Goal: Transaction & Acquisition: Subscribe to service/newsletter

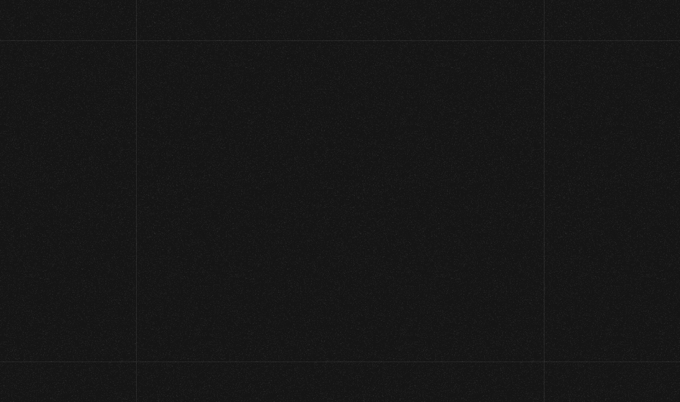
scroll to position [166, 0]
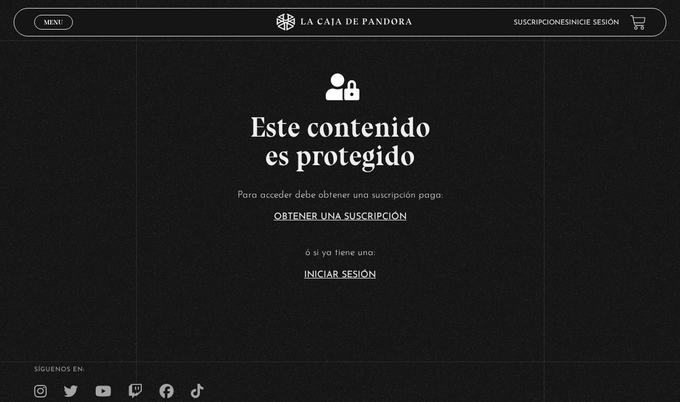
click at [357, 280] on link "Iniciar Sesión" at bounding box center [340, 275] width 72 height 9
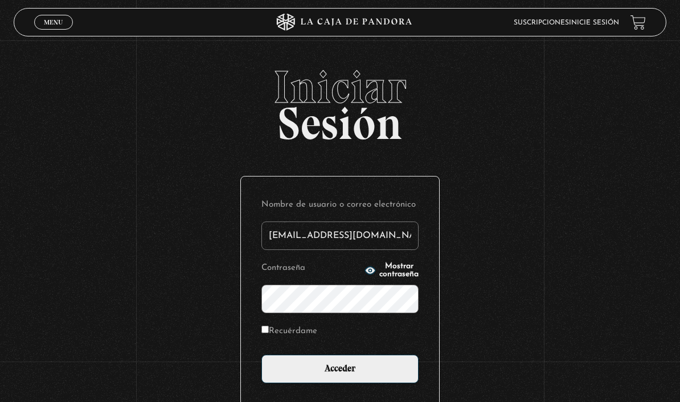
type input "[EMAIL_ADDRESS][DOMAIN_NAME]"
click at [340, 375] on input "Acceder" at bounding box center [339, 369] width 157 height 28
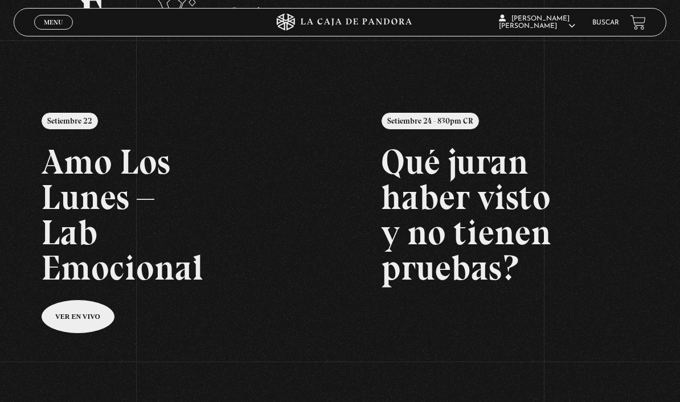
scroll to position [78, 0]
